Goal: Information Seeking & Learning: Learn about a topic

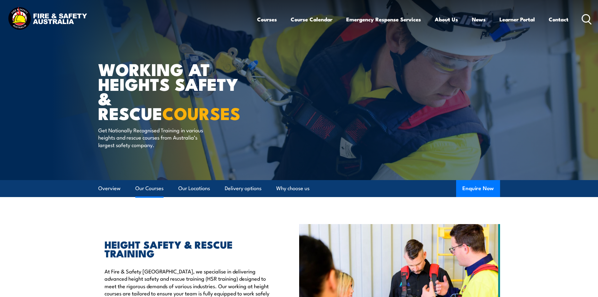
click at [159, 192] on link "Our Courses" at bounding box center [149, 188] width 28 height 17
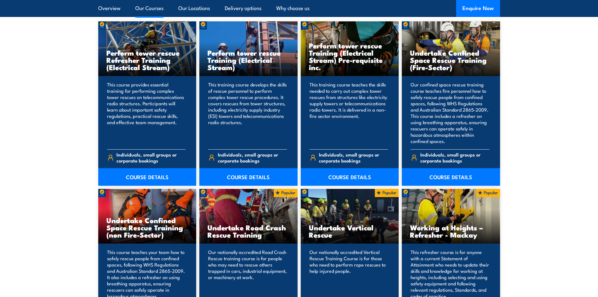
scroll to position [515, 0]
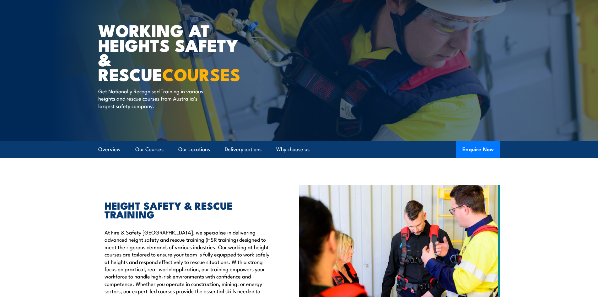
scroll to position [37, 0]
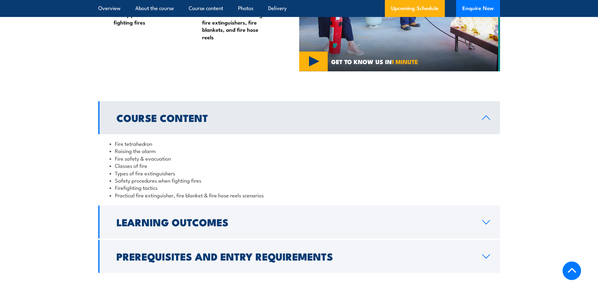
scroll to position [596, 0]
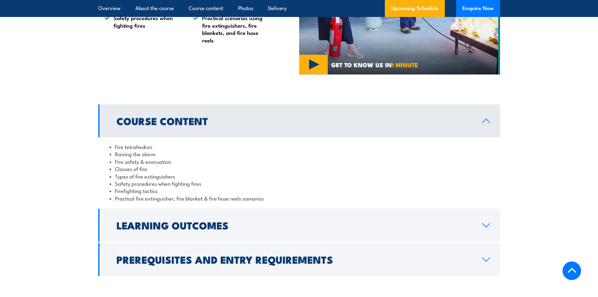
click at [485, 118] on icon at bounding box center [486, 120] width 8 height 5
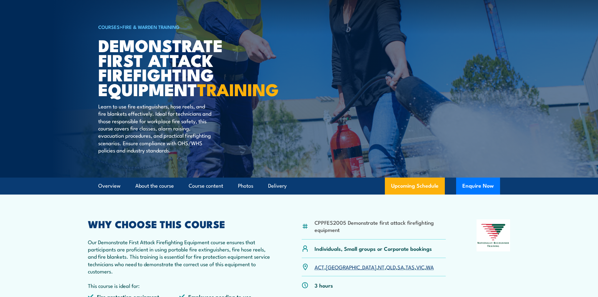
scroll to position [94, 0]
